Goal: Task Accomplishment & Management: Use online tool/utility

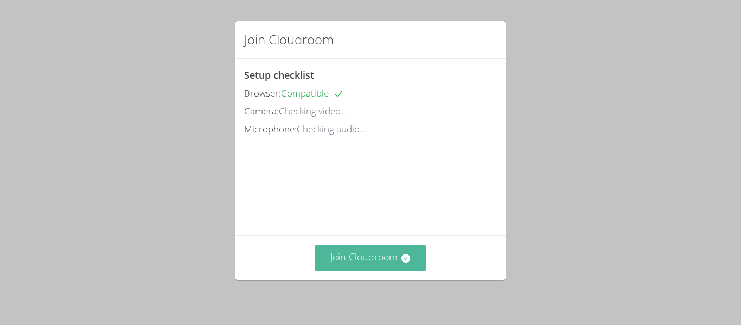
click at [358, 249] on button "Join Cloudroom" at bounding box center [370, 258] width 111 height 27
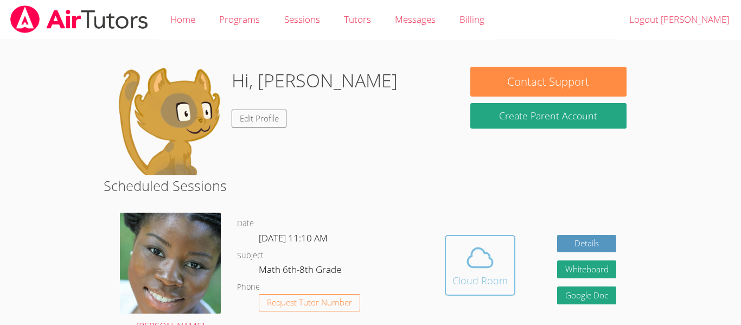
click at [451, 260] on button "Cloud Room" at bounding box center [480, 265] width 71 height 61
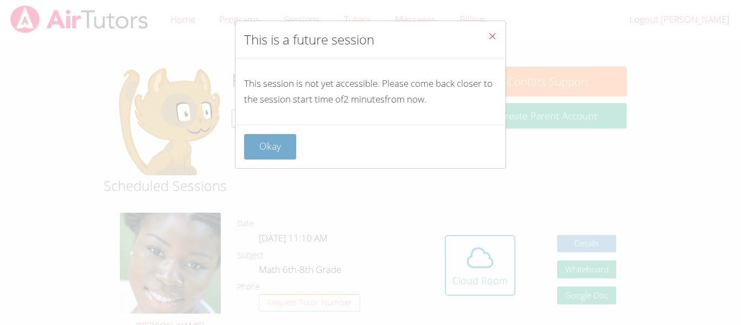
click at [286, 140] on button "Okay" at bounding box center [270, 146] width 52 height 25
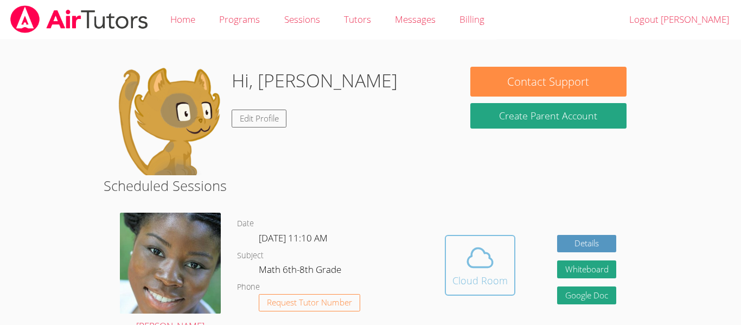
click at [497, 241] on button "Cloud Room" at bounding box center [480, 265] width 71 height 61
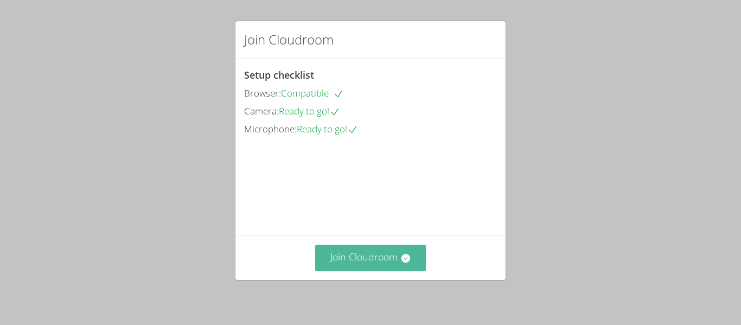
click at [361, 256] on button "Join Cloudroom" at bounding box center [370, 258] width 111 height 27
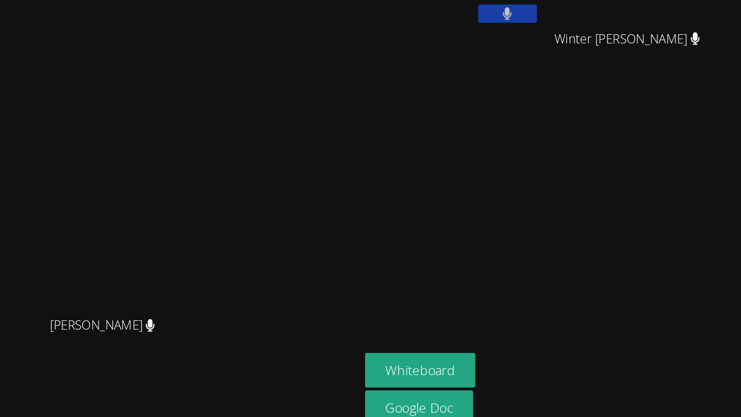
click at [366, 231] on div "[PERSON_NAME]" at bounding box center [185, 186] width 362 height 203
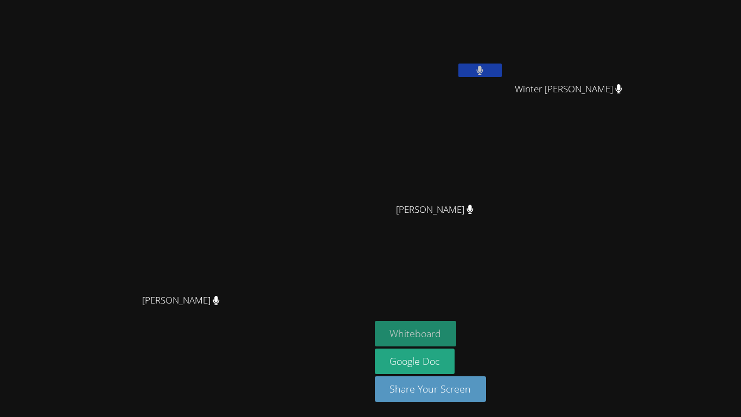
click at [457, 324] on button "Whiteboard" at bounding box center [416, 333] width 82 height 25
click at [483, 66] on icon at bounding box center [480, 70] width 7 height 9
click at [485, 67] on icon at bounding box center [479, 70] width 11 height 9
click at [485, 74] on icon at bounding box center [479, 70] width 11 height 9
click at [483, 71] on icon at bounding box center [480, 70] width 7 height 9
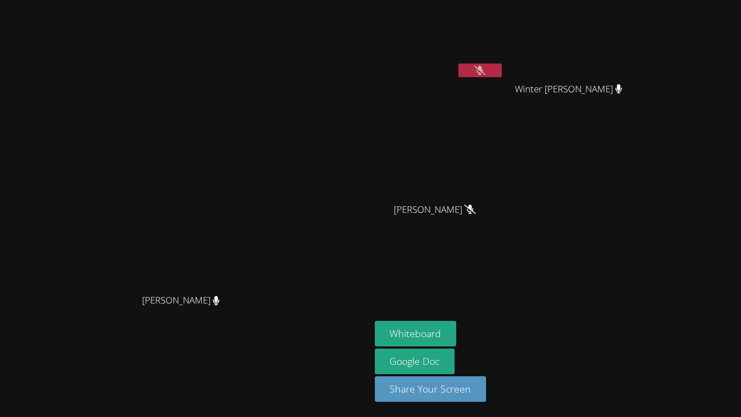
click at [485, 74] on icon at bounding box center [479, 70] width 11 height 9
click at [483, 72] on icon at bounding box center [480, 70] width 7 height 9
click at [502, 65] on button at bounding box center [479, 70] width 43 height 14
click at [502, 63] on button at bounding box center [479, 70] width 43 height 14
click at [483, 74] on icon at bounding box center [480, 70] width 7 height 9
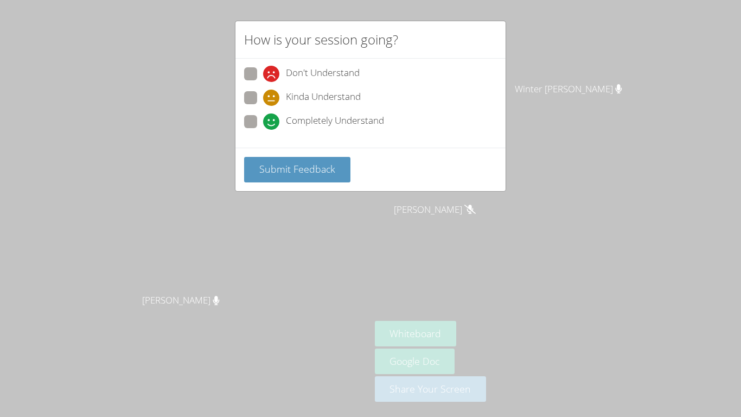
click at [265, 121] on icon at bounding box center [271, 121] width 16 height 16
click at [265, 121] on input "Completely Understand" at bounding box center [267, 119] width 9 height 9
radio input "true"
click at [276, 159] on button "Submit Feedback" at bounding box center [297, 169] width 106 height 25
